Goal: Task Accomplishment & Management: Complete application form

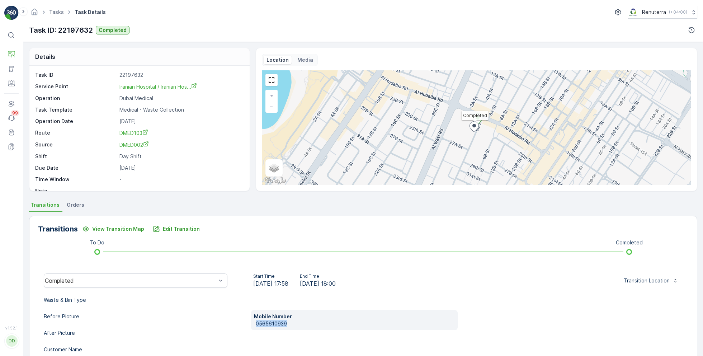
scroll to position [96, 0]
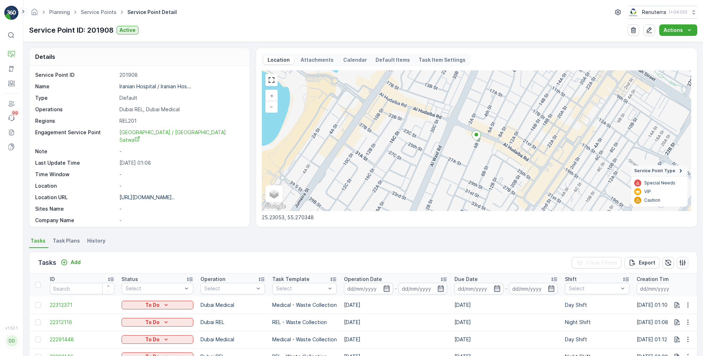
click at [22, 13] on icon at bounding box center [23, 11] width 8 height 9
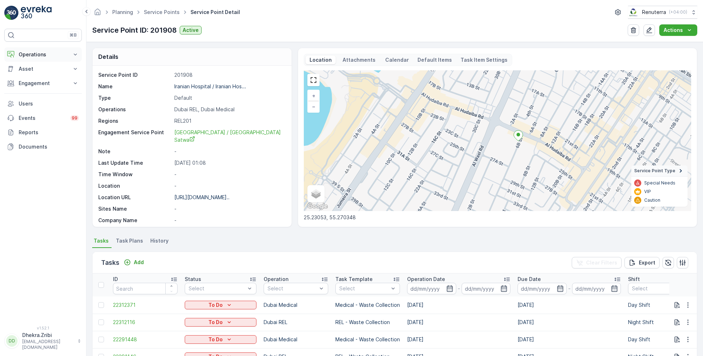
click at [30, 56] on p "Operations" at bounding box center [43, 54] width 49 height 7
click at [32, 73] on p "Planning" at bounding box center [28, 76] width 20 height 7
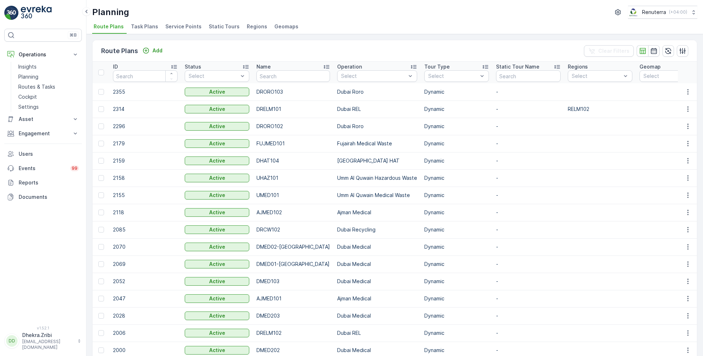
click at [184, 28] on span "Service Points" at bounding box center [183, 26] width 36 height 7
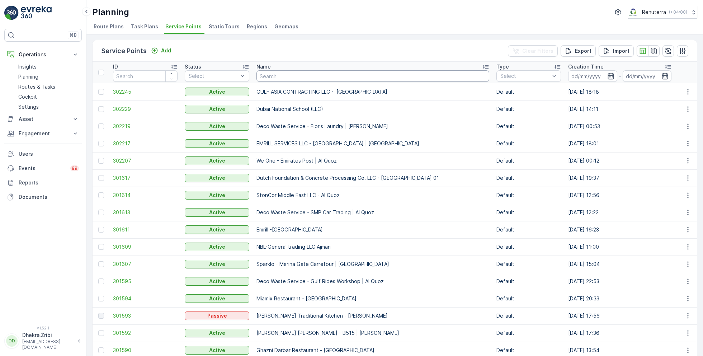
click at [366, 74] on input "text" at bounding box center [372, 75] width 233 height 11
type input "ne"
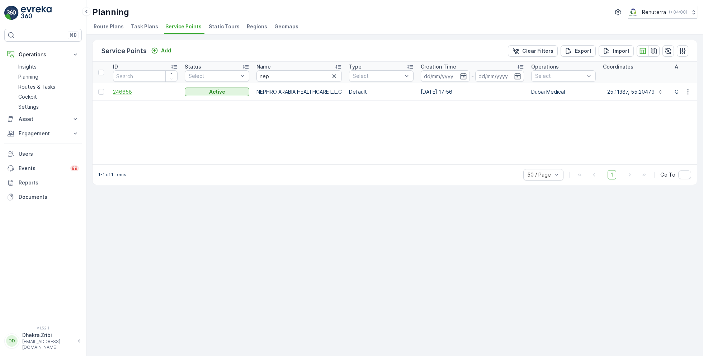
click at [128, 94] on span "246658" at bounding box center [145, 91] width 65 height 7
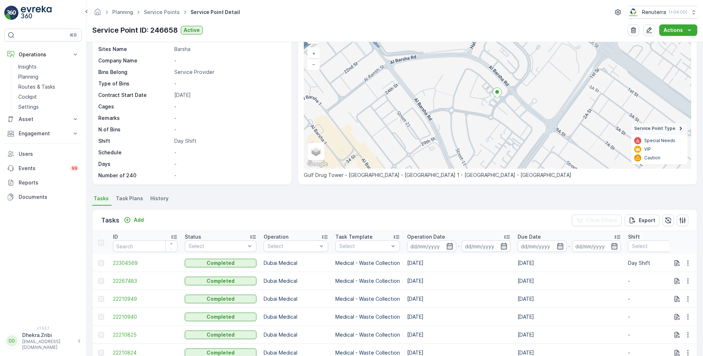
scroll to position [9, 0]
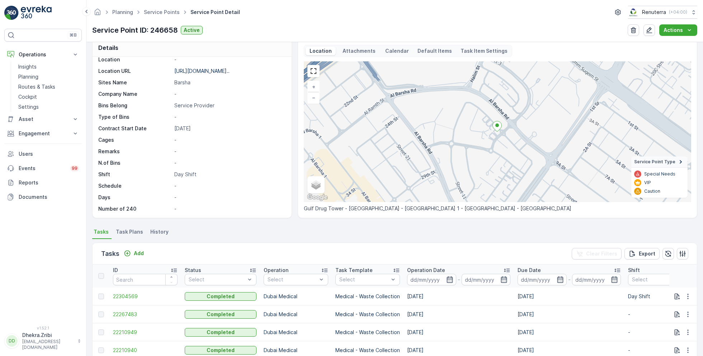
click at [129, 229] on span "Task Plans" at bounding box center [129, 231] width 27 height 7
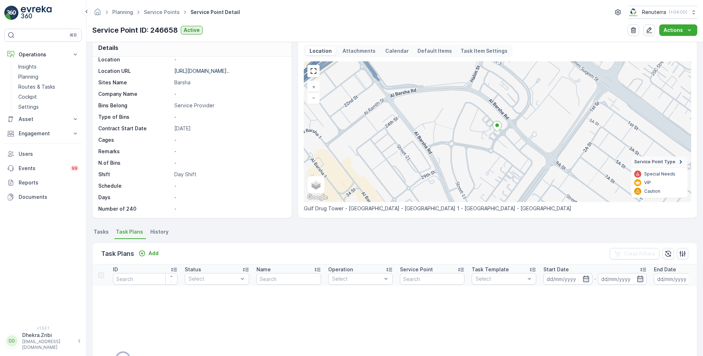
click at [96, 233] on span "Tasks" at bounding box center [101, 231] width 15 height 7
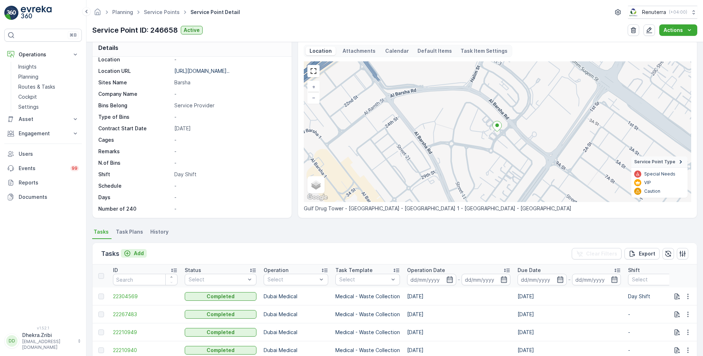
click at [137, 253] on p "Add" at bounding box center [139, 253] width 10 height 7
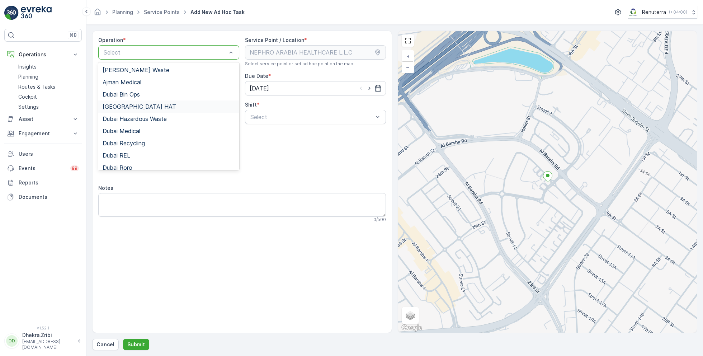
scroll to position [16, 0]
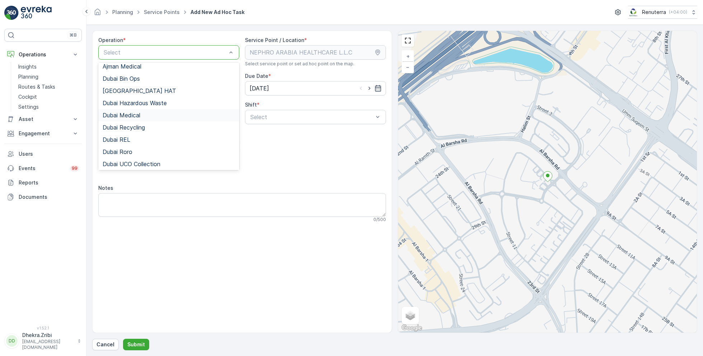
click at [127, 119] on div "Dubai Medical" at bounding box center [168, 115] width 141 height 12
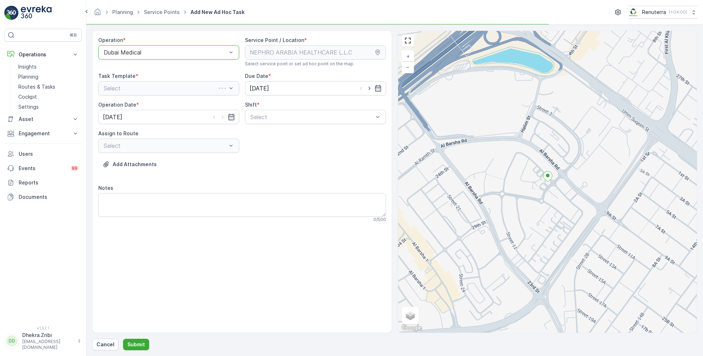
click at [200, 89] on div "Select" at bounding box center [168, 88] width 141 height 14
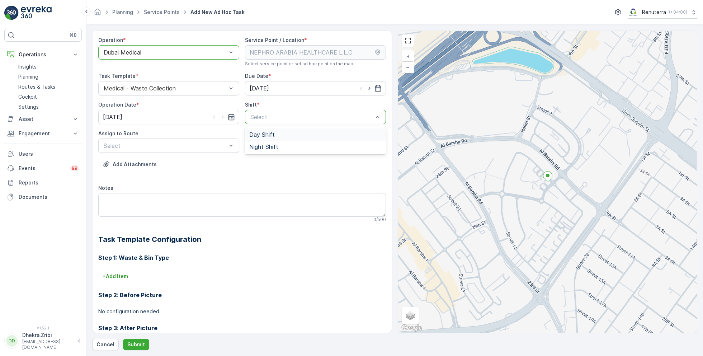
click at [290, 132] on div "Day Shift" at bounding box center [315, 134] width 132 height 6
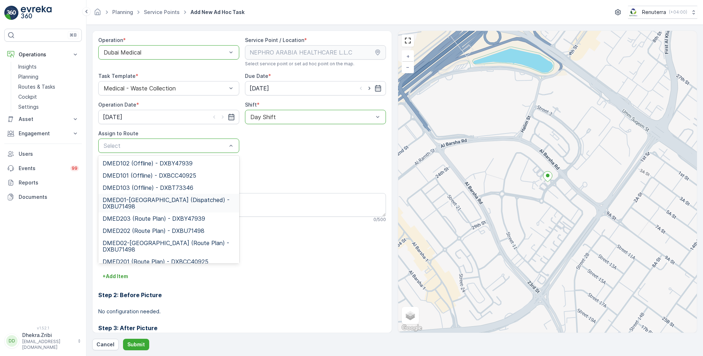
scroll to position [6, 0]
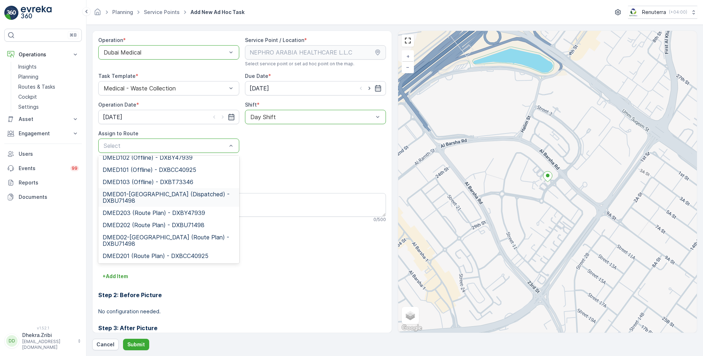
click at [142, 196] on span "DMED01-[GEOGRAPHIC_DATA] (Dispatched) - DXBU71498" at bounding box center [169, 197] width 132 height 13
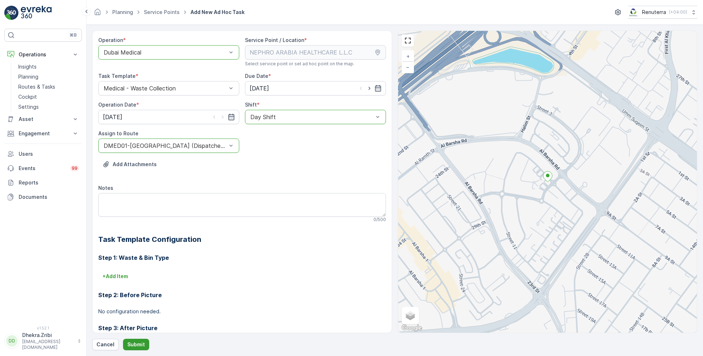
click at [138, 343] on p "Submit" at bounding box center [136, 344] width 18 height 7
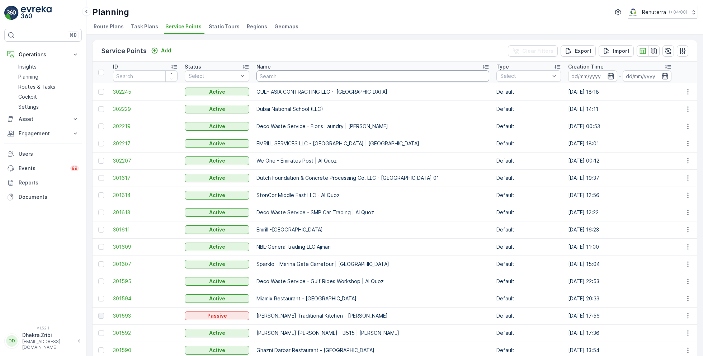
click at [305, 76] on input "text" at bounding box center [372, 75] width 233 height 11
type input "neph"
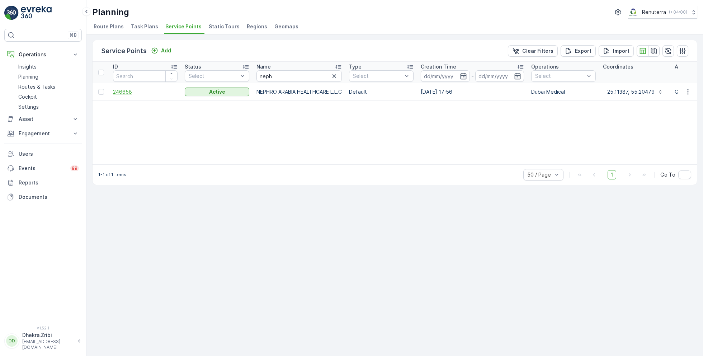
click at [123, 95] on span "246658" at bounding box center [145, 91] width 65 height 7
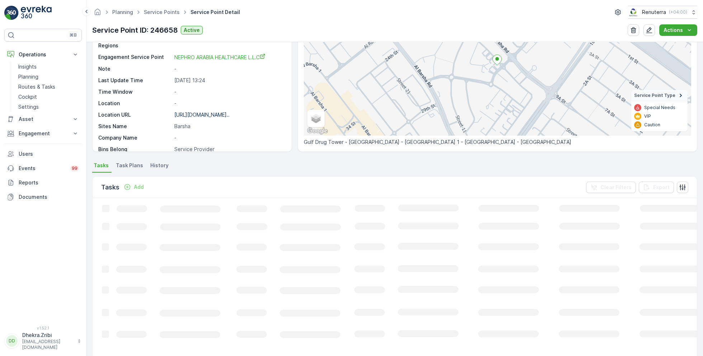
scroll to position [75, 0]
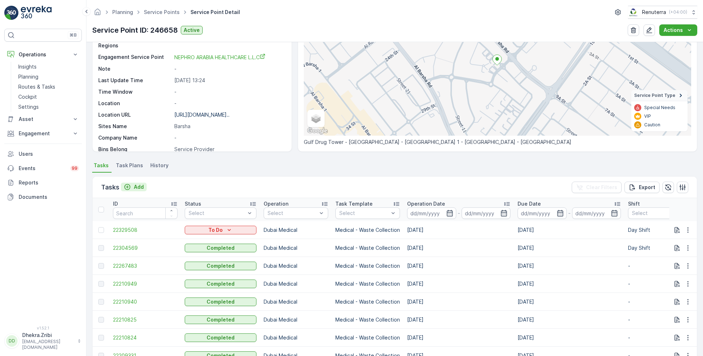
click at [139, 186] on p "Add" at bounding box center [139, 186] width 10 height 7
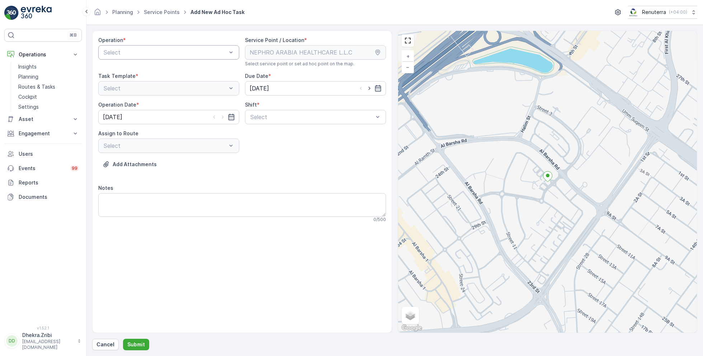
click at [179, 57] on div "Select" at bounding box center [168, 52] width 141 height 14
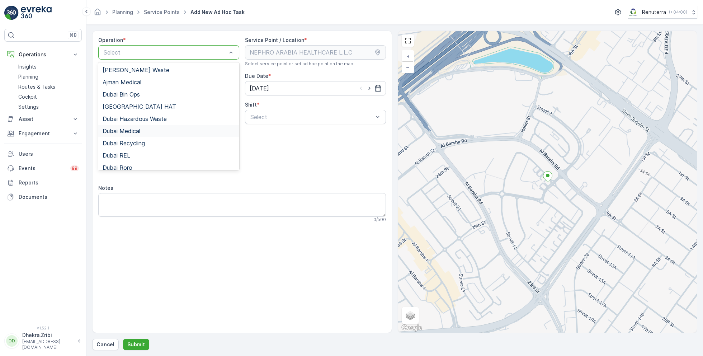
click at [142, 131] on div "Dubai Medical" at bounding box center [169, 131] width 132 height 6
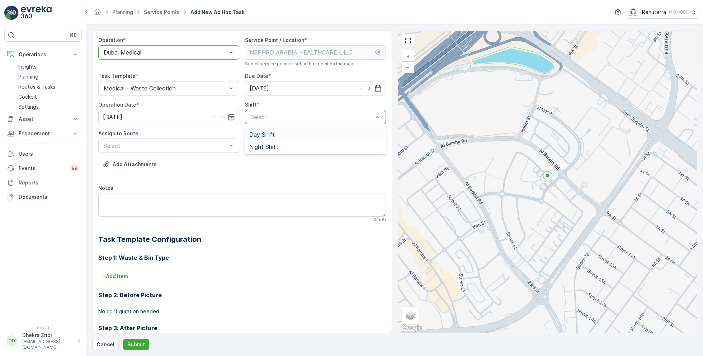
click at [292, 132] on div "Day Shift" at bounding box center [315, 134] width 132 height 6
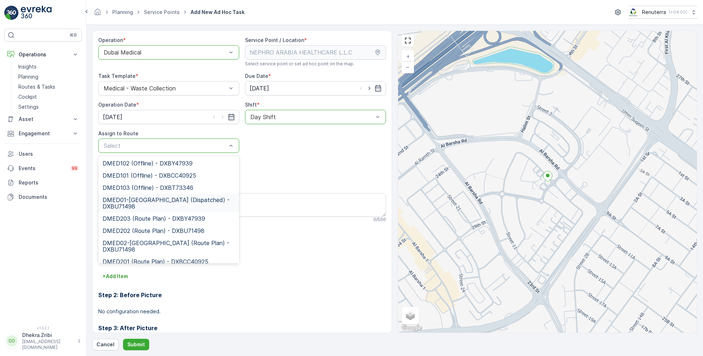
click at [169, 205] on span "DMED01-[GEOGRAPHIC_DATA] (Dispatched) - DXBU71498" at bounding box center [169, 202] width 132 height 13
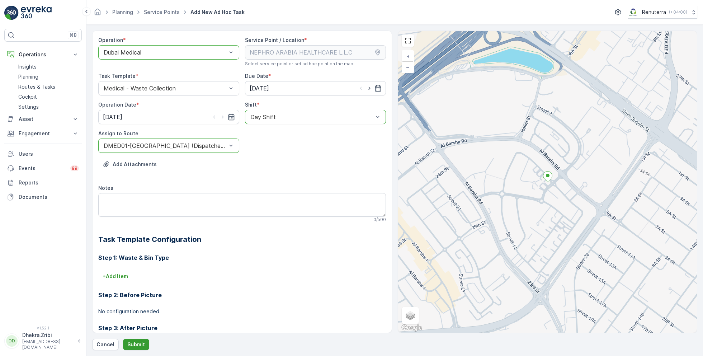
click at [137, 341] on p "Submit" at bounding box center [136, 344] width 18 height 7
